Goal: Find specific page/section: Find specific page/section

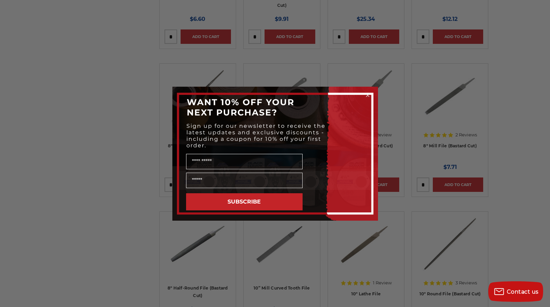
scroll to position [446, 0]
click at [367, 93] on circle "Close dialog" at bounding box center [367, 95] width 7 height 7
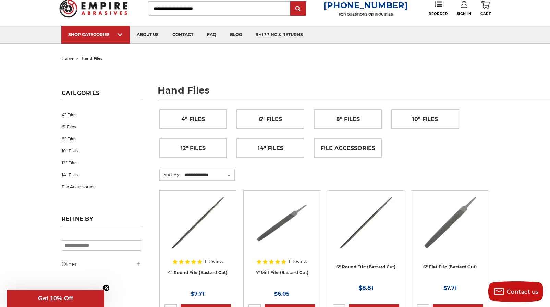
scroll to position [34, 0]
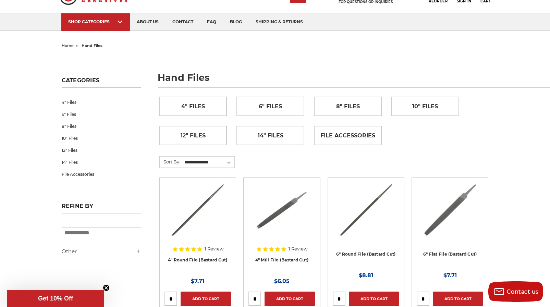
click at [93, 233] on input "search" at bounding box center [102, 233] width 80 height 11
click at [72, 132] on link "8" Files" at bounding box center [102, 126] width 80 height 12
click at [72, 128] on link "8" Files" at bounding box center [102, 126] width 80 height 12
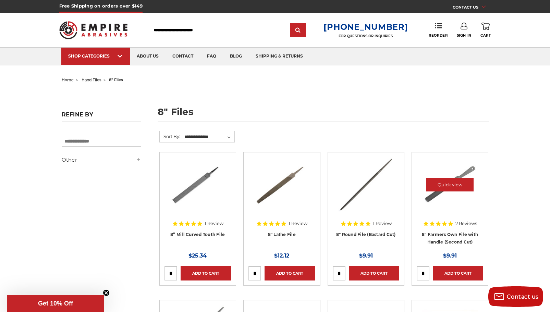
click at [442, 193] on img at bounding box center [450, 184] width 55 height 55
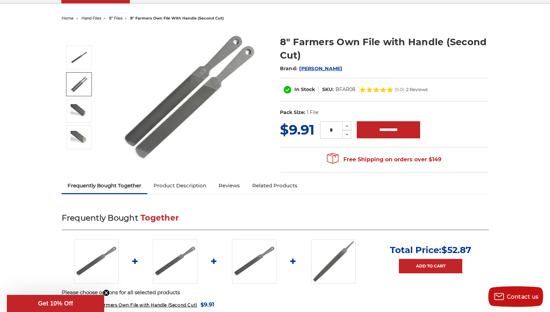
scroll to position [69, 0]
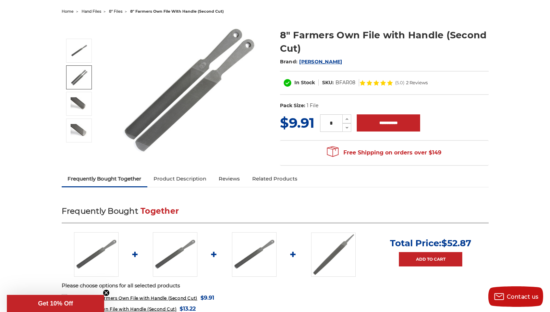
click at [165, 96] on img at bounding box center [188, 89] width 137 height 136
